Goal: Find specific page/section: Find specific page/section

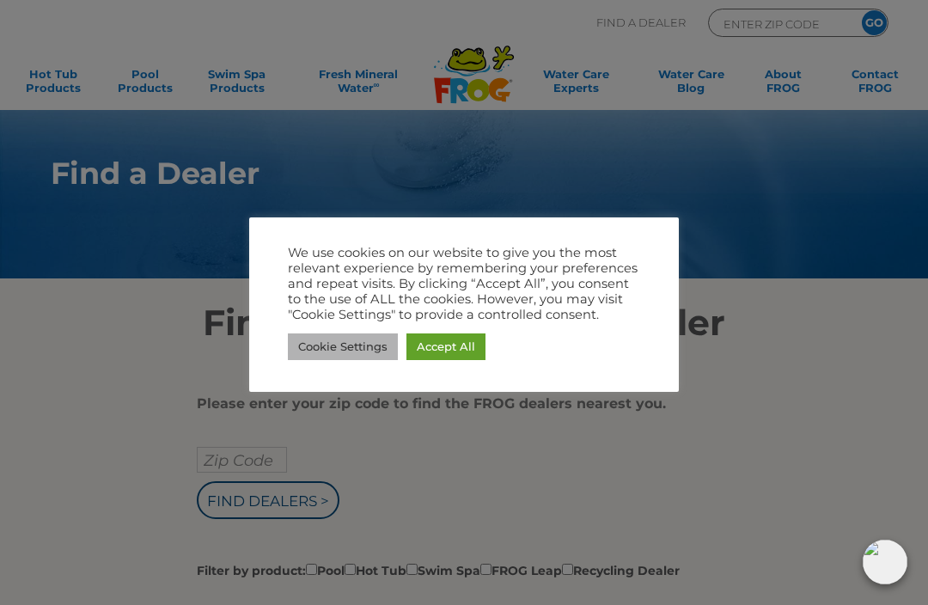
click at [333, 346] on link "Cookie Settings" at bounding box center [343, 346] width 110 height 27
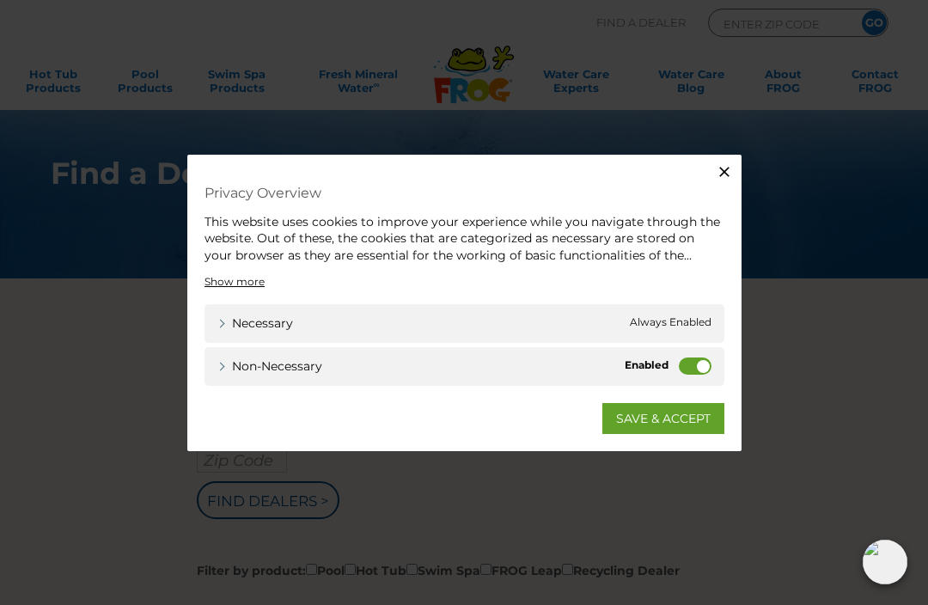
click at [635, 413] on link "SAVE & ACCEPT" at bounding box center [663, 418] width 122 height 31
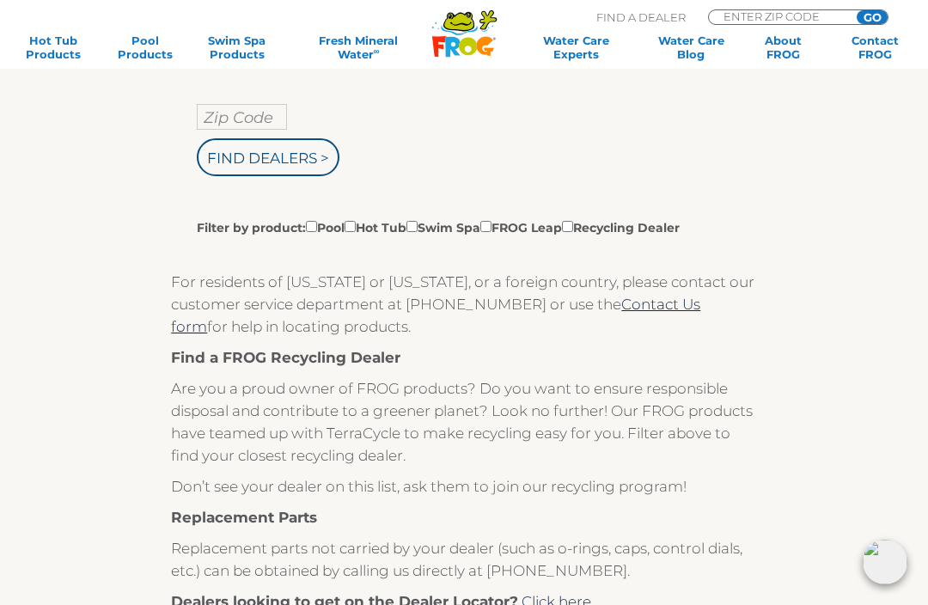
scroll to position [342, 0]
click at [352, 235] on label "Filter by product: Pool Hot Tub Swim Spa FROG Leap Recycling Dealer" at bounding box center [438, 227] width 483 height 19
click at [317, 233] on input "Filter by product: Pool Hot Tub Swim Spa FROG Leap Recycling Dealer" at bounding box center [311, 227] width 11 height 11
checkbox input "true"
click at [356, 230] on input "Filter by product: Pool Hot Tub Swim Spa FROG Leap Recycling Dealer" at bounding box center [350, 227] width 11 height 11
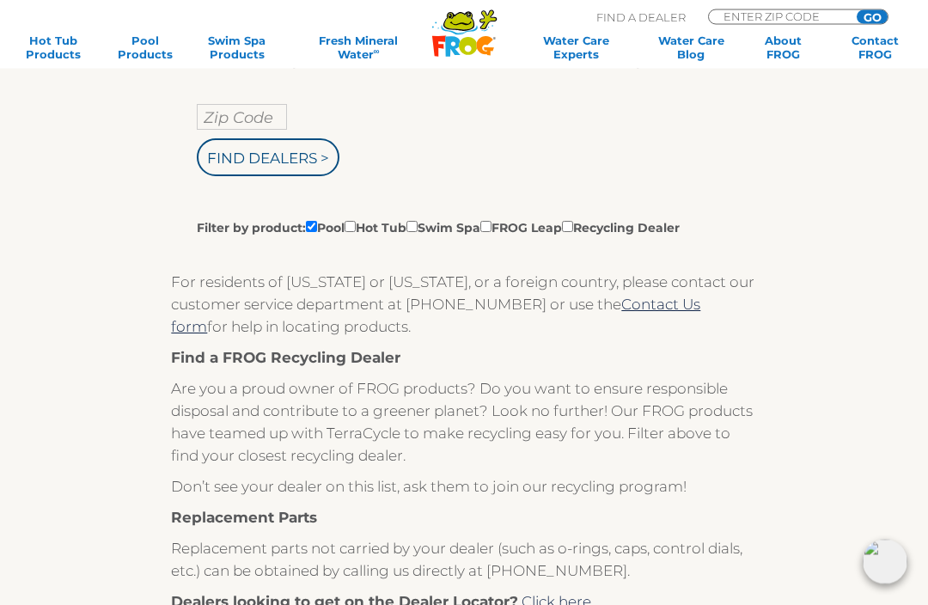
checkbox input "true"
click at [311, 228] on input "Filter by product: Pool Hot Tub Swim Spa FROG Leap Recycling Dealer" at bounding box center [311, 227] width 11 height 11
checkbox input "false"
click at [223, 123] on input "Zip Code" at bounding box center [242, 118] width 90 height 26
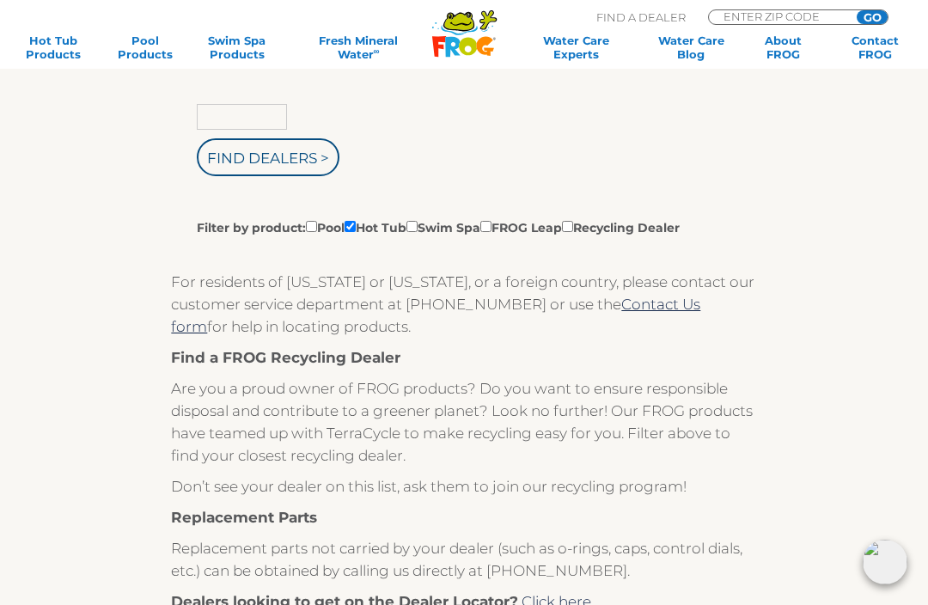
type input "Zip Code"
click at [220, 119] on input "text" at bounding box center [242, 117] width 90 height 26
type input "34762"
click at [234, 157] on input "Find Dealers >" at bounding box center [268, 158] width 143 height 38
